Goal: Task Accomplishment & Management: Use online tool/utility

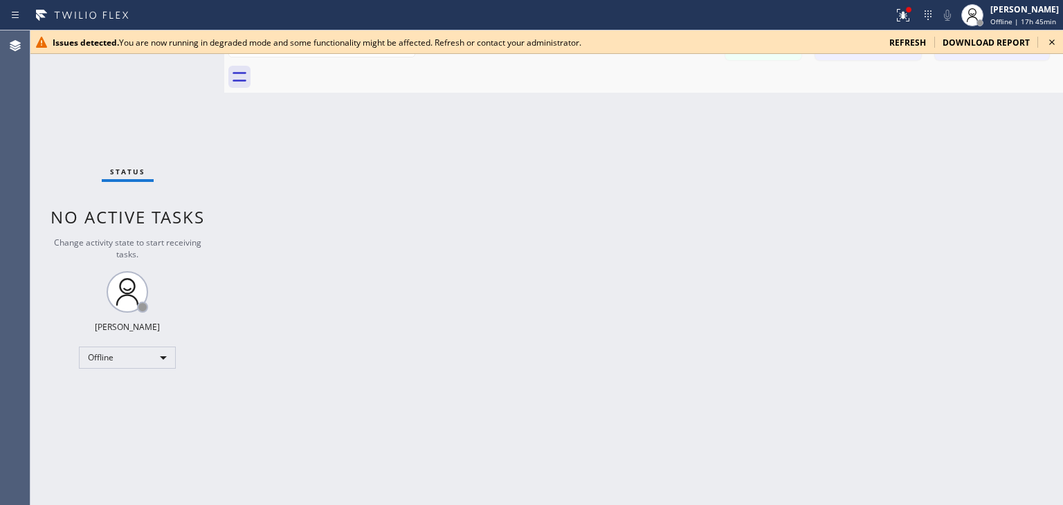
click at [1052, 34] on icon at bounding box center [1052, 42] width 17 height 17
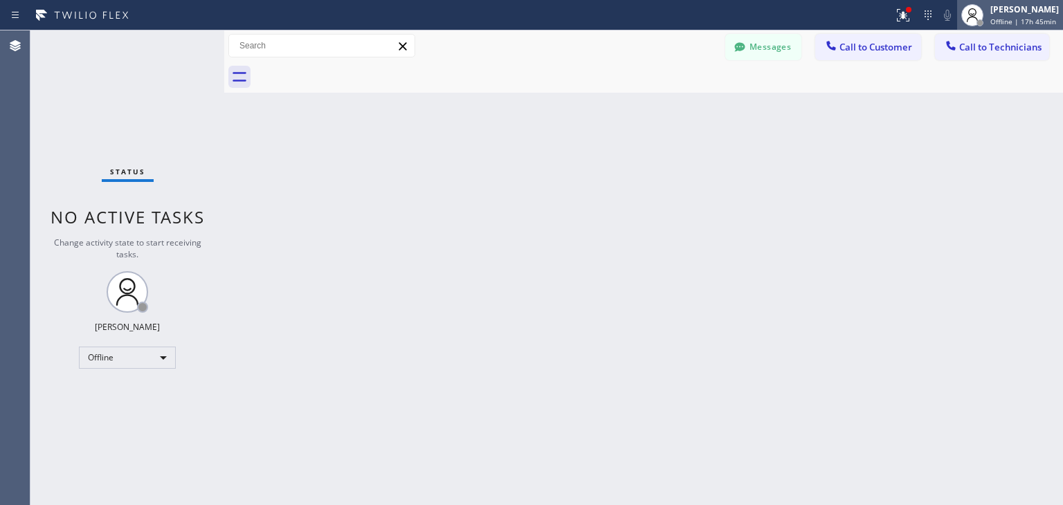
click at [1012, 17] on span "Offline | 17h 45min" at bounding box center [1024, 22] width 66 height 10
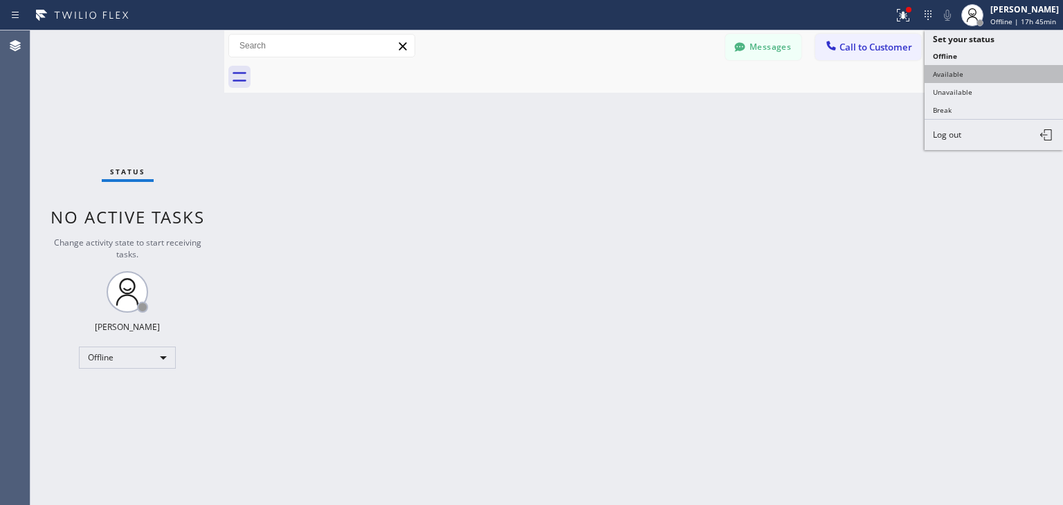
click at [998, 77] on button "Available" at bounding box center [994, 74] width 138 height 18
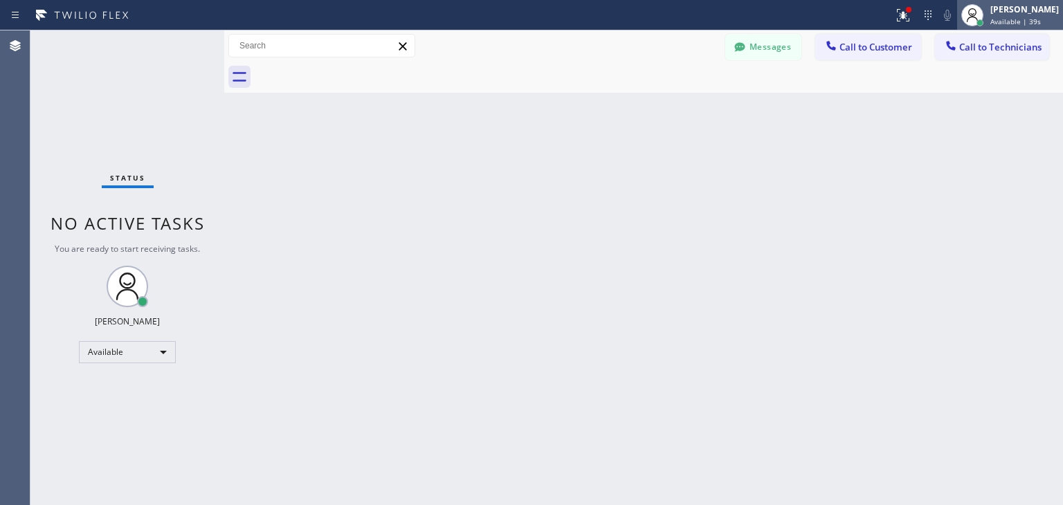
click at [1016, 8] on div "Amir Asamov" at bounding box center [1025, 9] width 69 height 12
click at [919, 78] on div at bounding box center [659, 77] width 809 height 31
click at [985, 57] on button "Call to Technicians" at bounding box center [992, 47] width 114 height 26
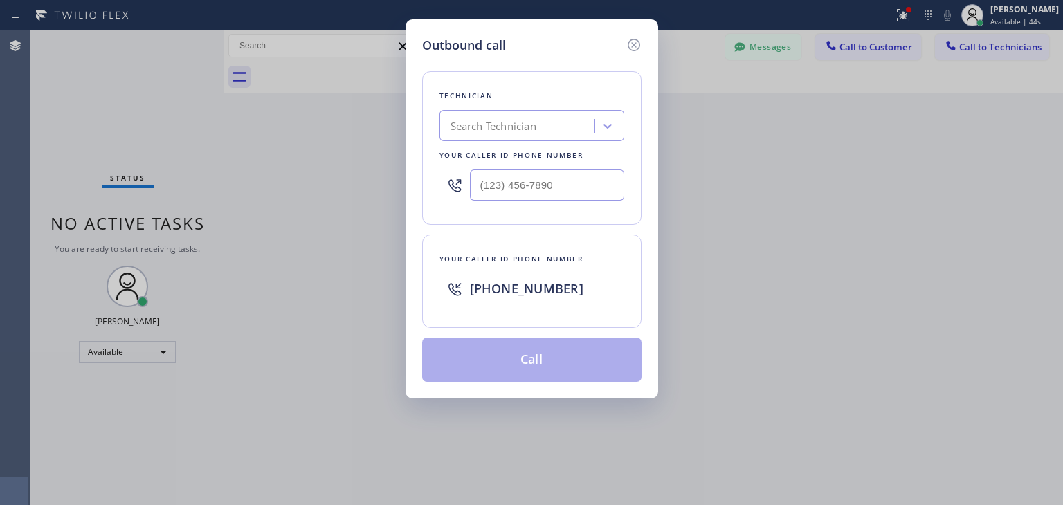
click at [579, 294] on div "+12135102748" at bounding box center [547, 288] width 154 height 25
click at [631, 40] on div at bounding box center [633, 44] width 17 height 17
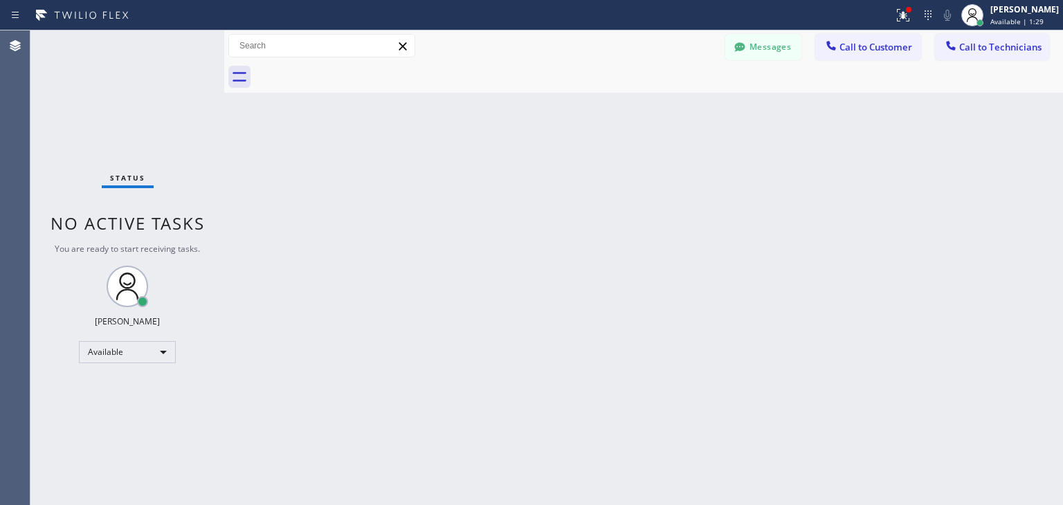
click at [631, 40] on div "Messages Call to Customer Call to Technicians Outbound call Location Search loc…" at bounding box center [643, 46] width 839 height 24
drag, startPoint x: 854, startPoint y: 33, endPoint x: 868, endPoint y: 57, distance: 28.3
click at [868, 57] on div "Messages Call to Customer Call to Technicians Outbound call Location Search loc…" at bounding box center [643, 45] width 839 height 31
click at [868, 57] on button "Call to Customer" at bounding box center [869, 47] width 106 height 26
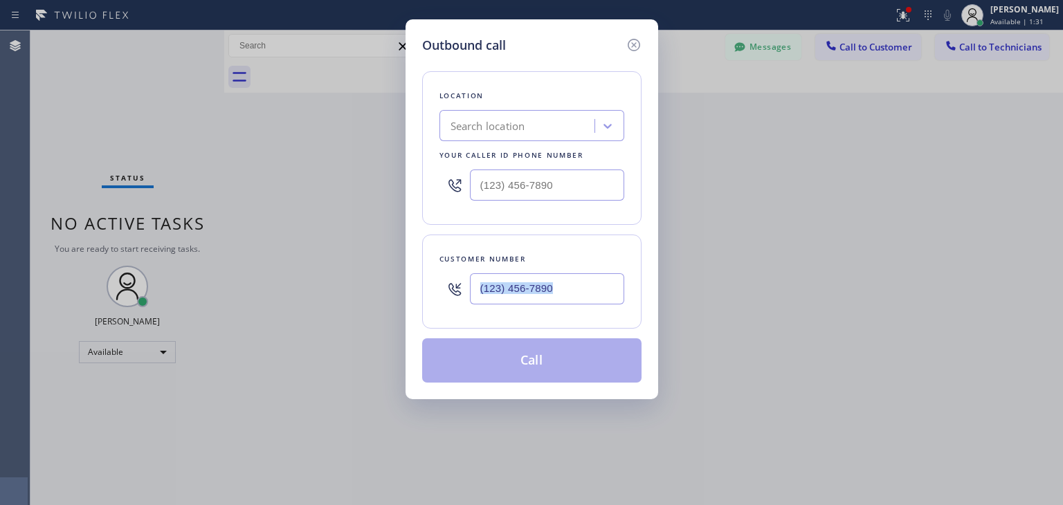
drag, startPoint x: 549, startPoint y: 334, endPoint x: 589, endPoint y: 293, distance: 57.3
click at [589, 293] on div "Location Search location Your caller id phone number Customer number Call" at bounding box center [531, 219] width 219 height 328
click at [589, 293] on input "(___) ___-____" at bounding box center [547, 288] width 154 height 31
paste input "847) 810-9194"
type input "(847) 810-9194"
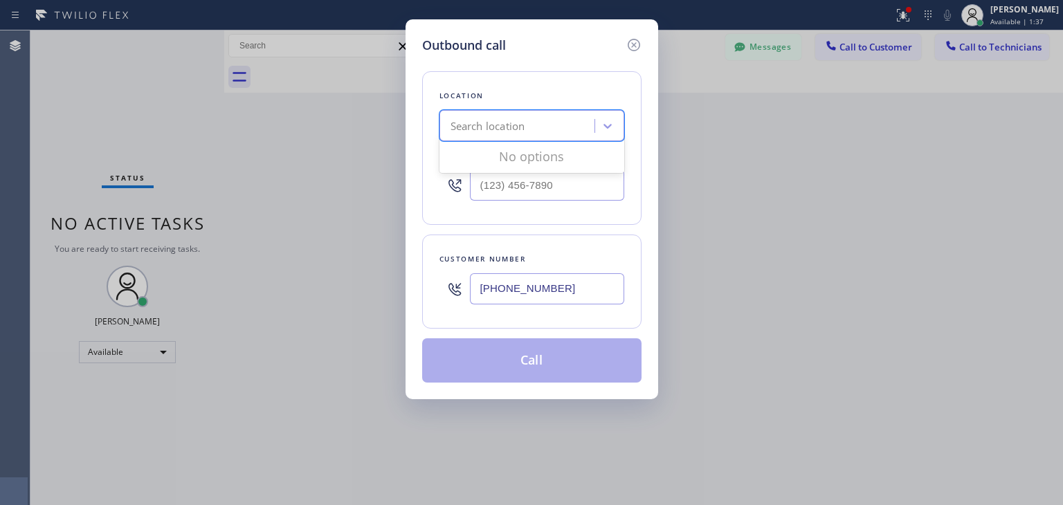
paste input "Viking Repair Pro"
click at [512, 136] on div "Search location" at bounding box center [519, 126] width 151 height 24
type input "Viking Repair Pro"
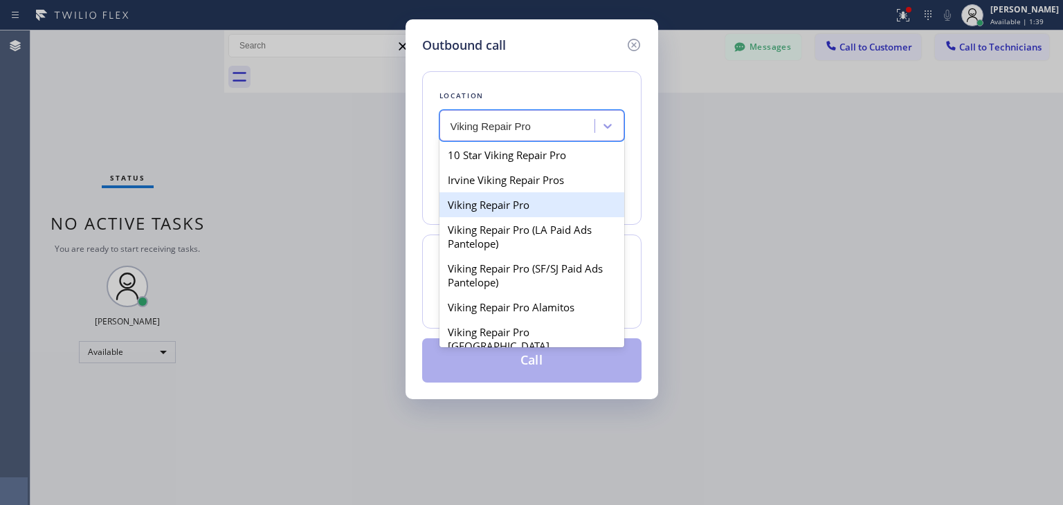
click at [557, 197] on div "Viking Repair Pro" at bounding box center [532, 204] width 185 height 25
type input "(844) 988-0068"
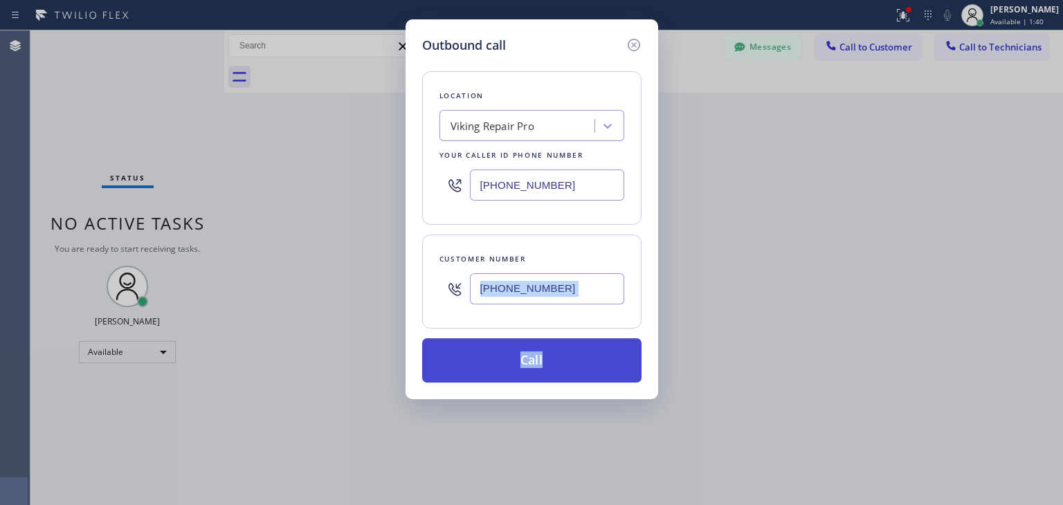
drag, startPoint x: 562, startPoint y: 322, endPoint x: 573, endPoint y: 361, distance: 40.1
click at [573, 361] on div "Location Viking Repair Pro Your caller id phone number (844) 988-0068 Customer …" at bounding box center [531, 219] width 219 height 328
click at [573, 361] on button "Call" at bounding box center [531, 361] width 219 height 44
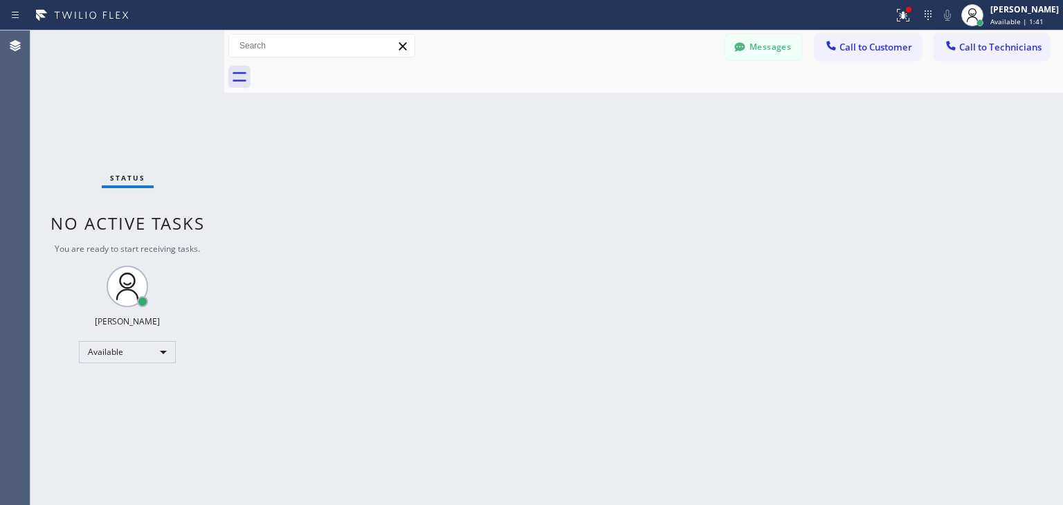
type input "(844) 988-0068"
click at [889, 56] on button "Call to Customer" at bounding box center [869, 47] width 106 height 26
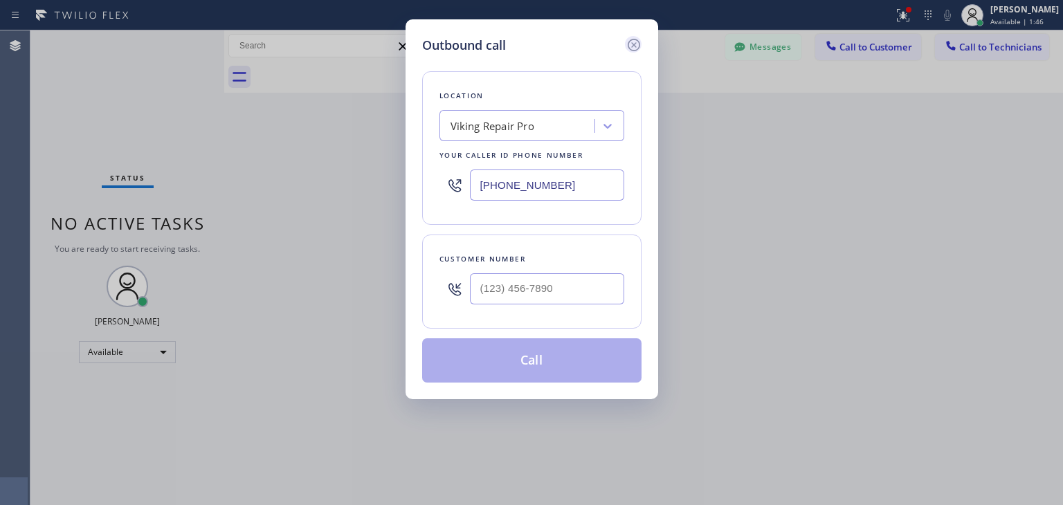
click at [638, 46] on icon at bounding box center [634, 45] width 17 height 17
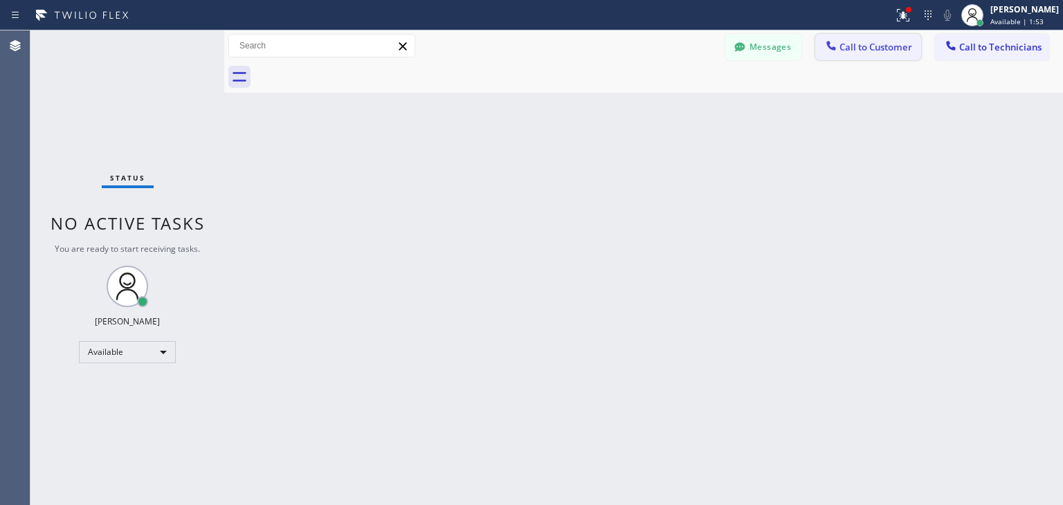
click at [869, 48] on span "Call to Customer" at bounding box center [876, 47] width 73 height 12
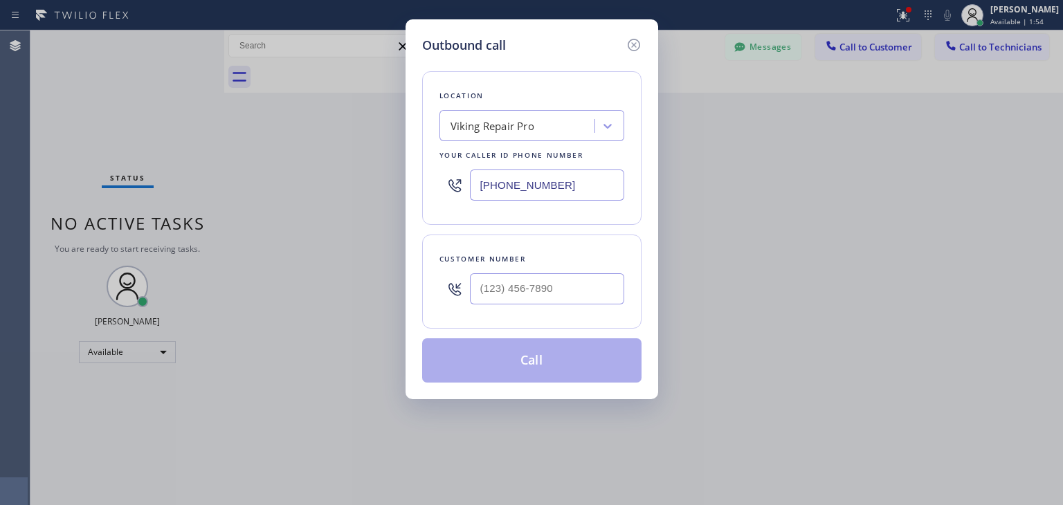
drag, startPoint x: 519, startPoint y: 324, endPoint x: 568, endPoint y: 286, distance: 62.2
click at [568, 286] on div "Customer number" at bounding box center [531, 282] width 219 height 94
paste input "847) 810-9194"
click at [568, 286] on input "(847) 810-9194" at bounding box center [547, 288] width 154 height 31
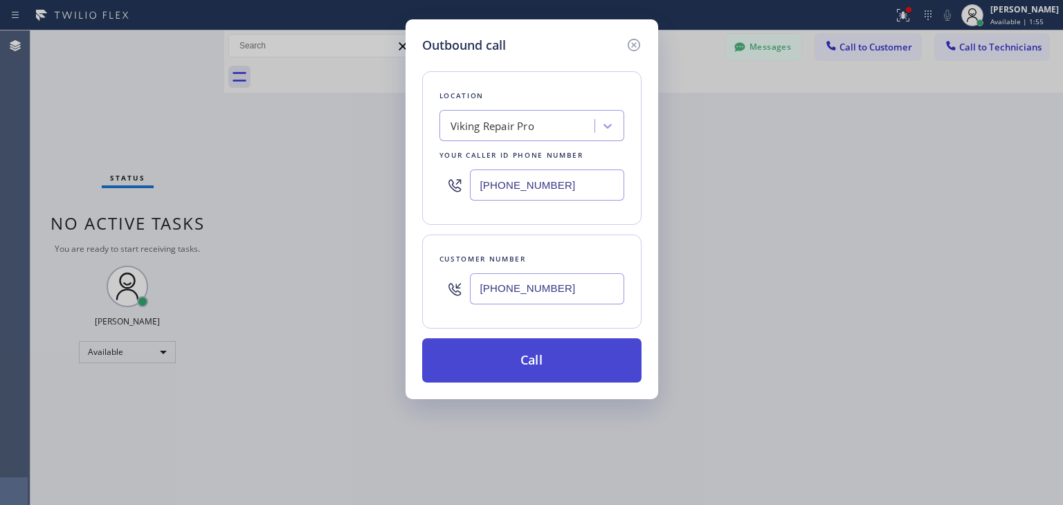
click at [557, 358] on button "Call" at bounding box center [531, 361] width 219 height 44
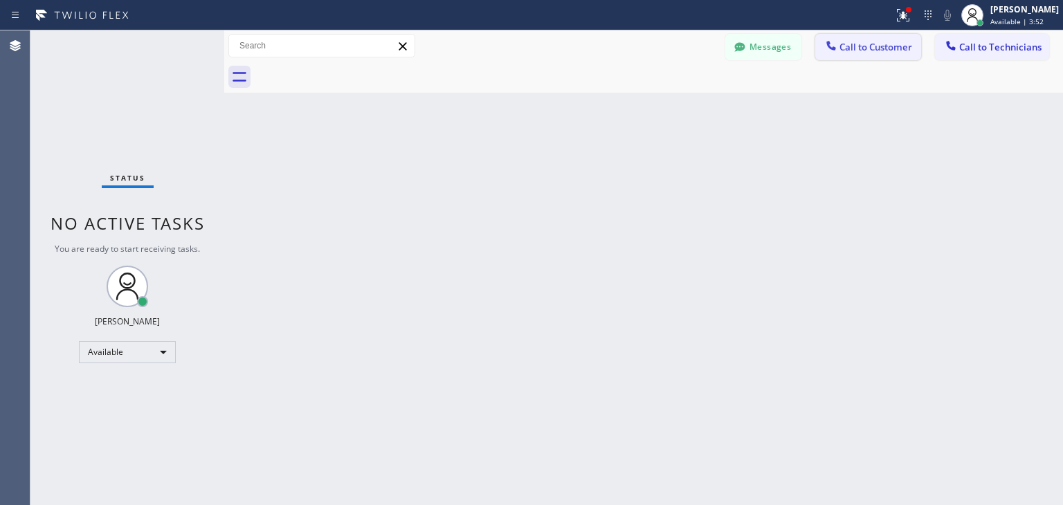
click at [839, 45] on div at bounding box center [831, 47] width 17 height 17
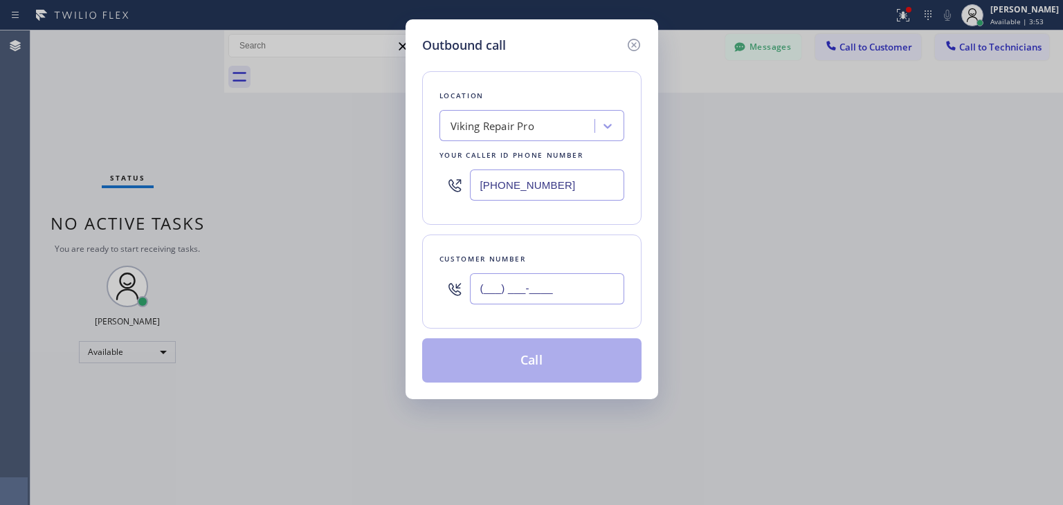
paste input "847) 810-9194"
click at [581, 294] on input "(847) 810-9194" at bounding box center [547, 288] width 154 height 31
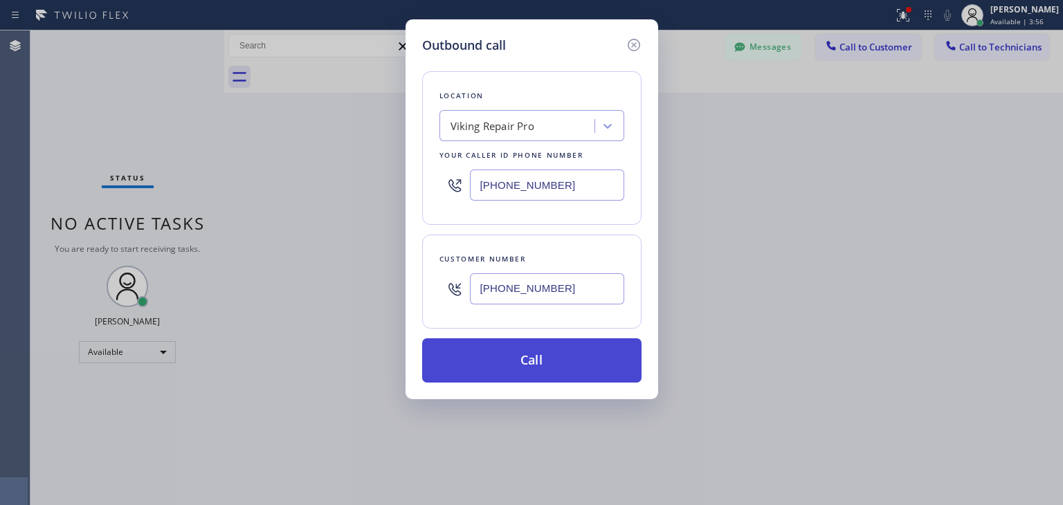
type input "(847) 810-9194"
click at [565, 370] on button "Call" at bounding box center [531, 361] width 219 height 44
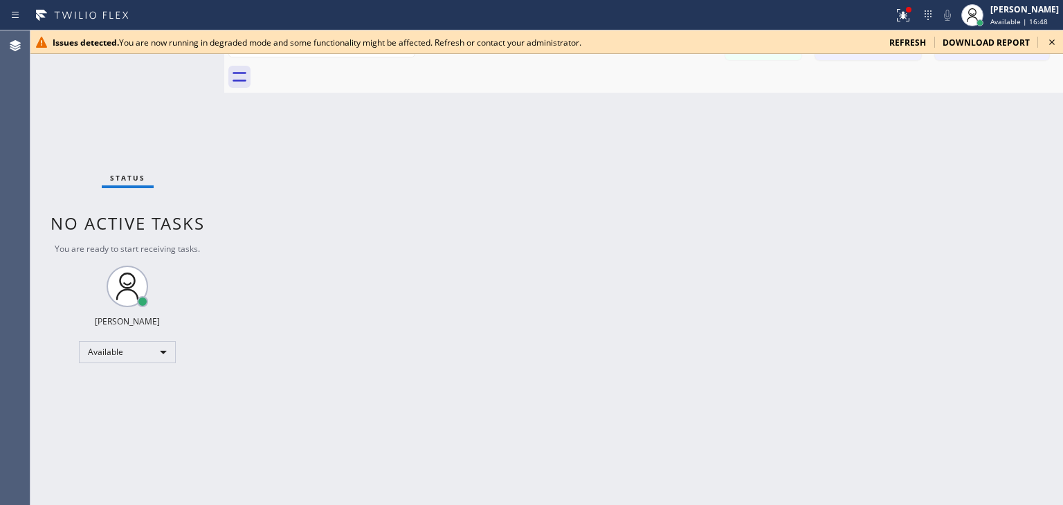
click at [1045, 38] on icon at bounding box center [1052, 42] width 17 height 17
